Goal: Task Accomplishment & Management: Use online tool/utility

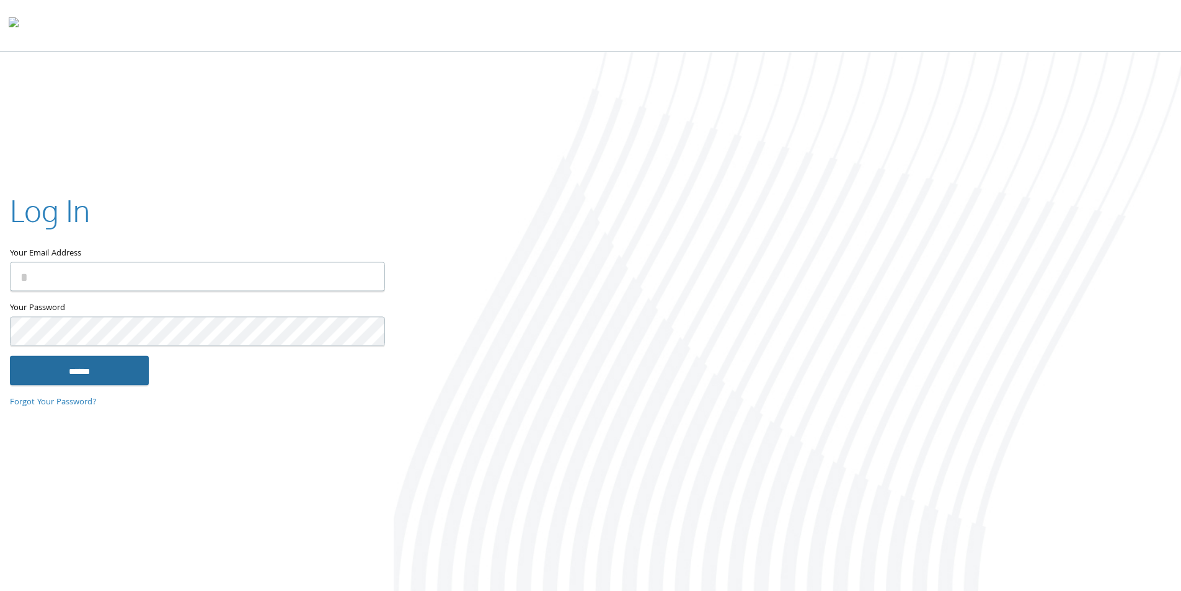
type input "**********"
click at [94, 370] on input "******" at bounding box center [79, 370] width 139 height 30
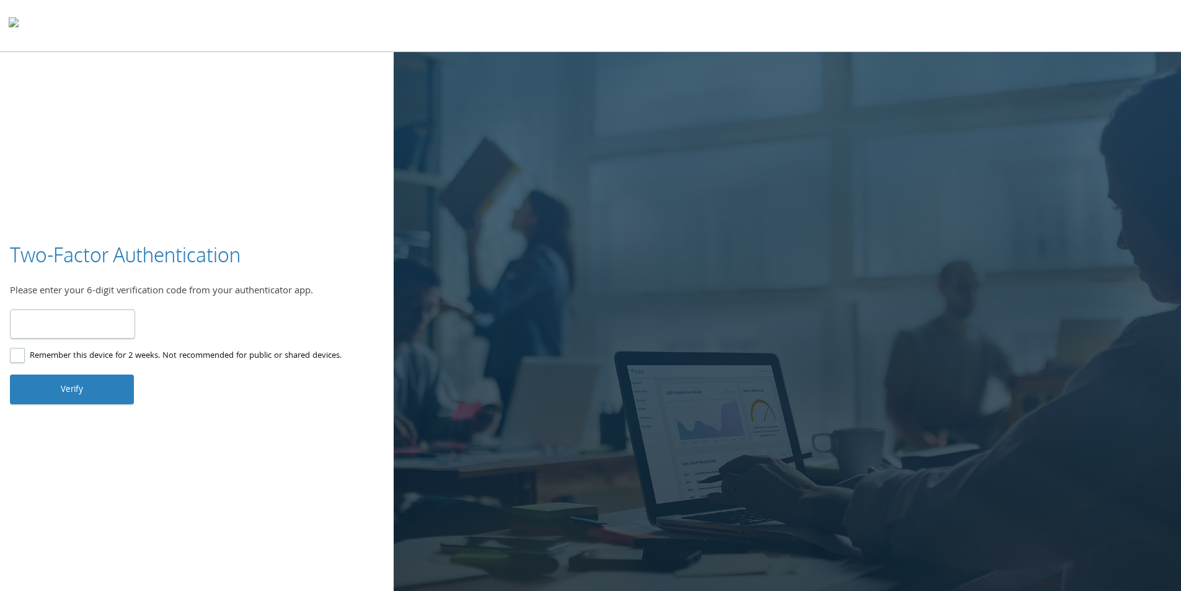
type input "******"
